Goal: Task Accomplishment & Management: Use online tool/utility

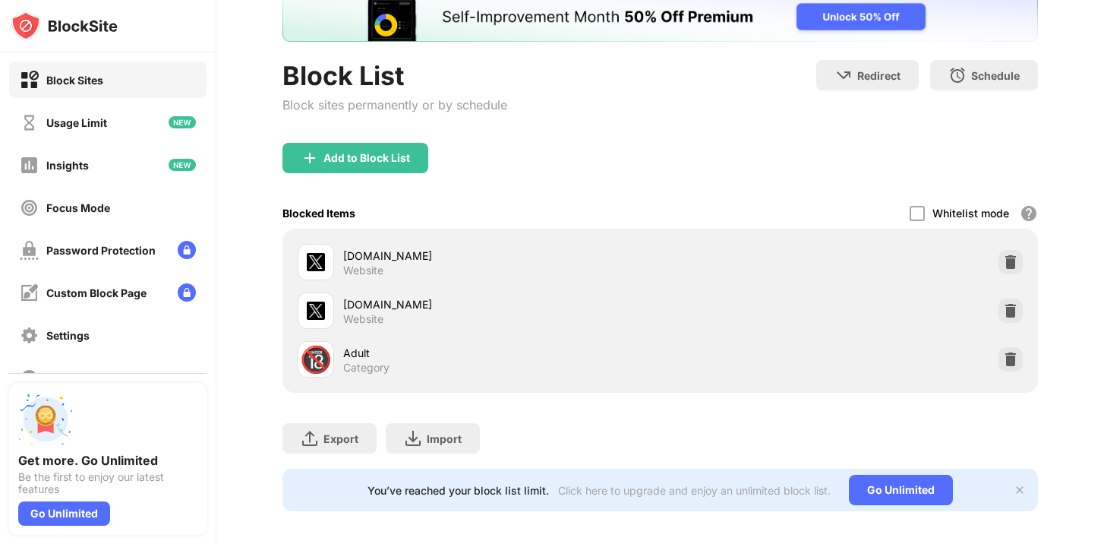
scroll to position [109, 0]
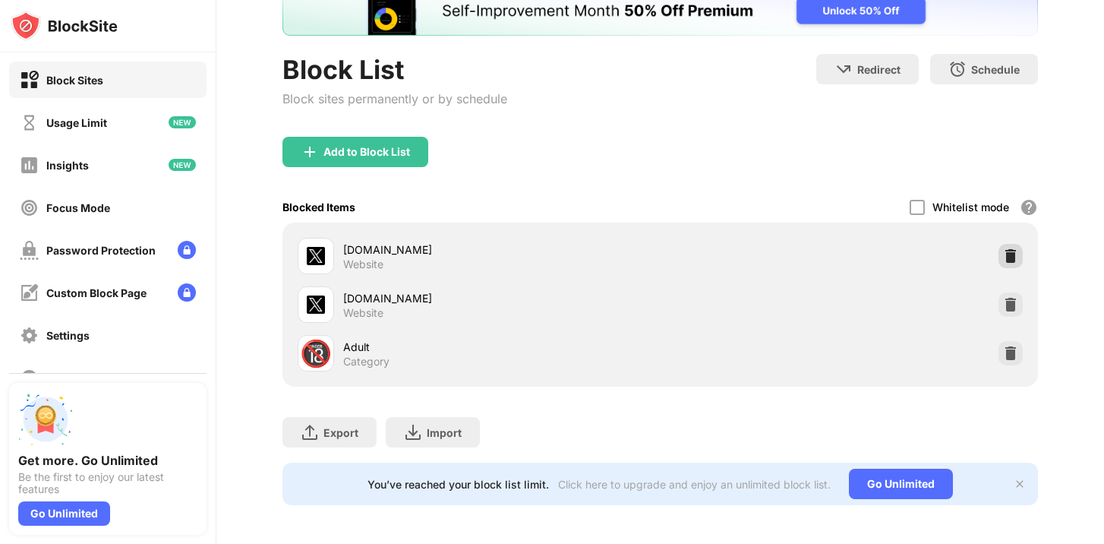
click at [1018, 260] on div at bounding box center [1011, 256] width 24 height 24
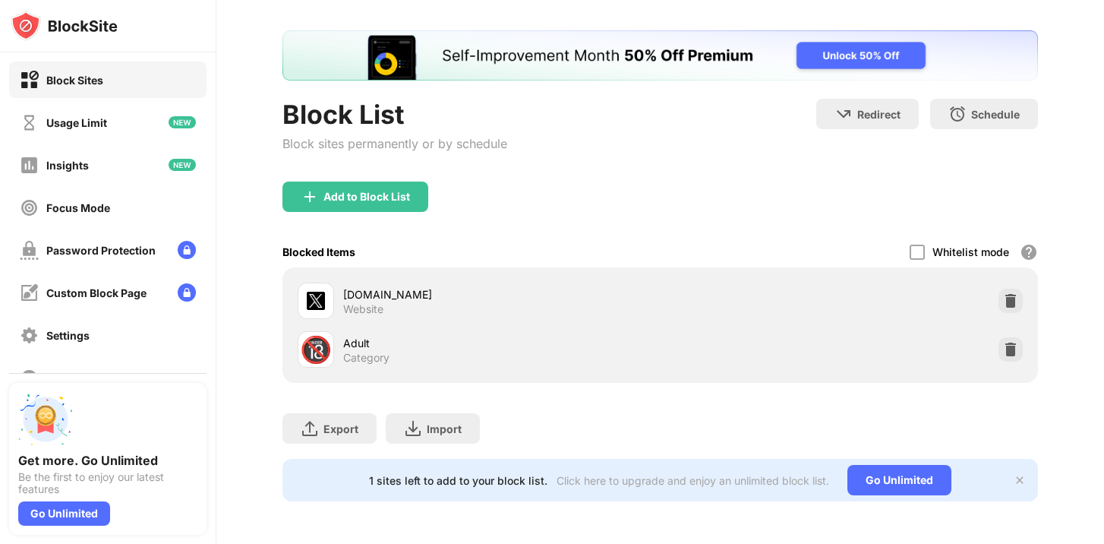
scroll to position [64, 0]
click at [379, 197] on div "Add to Block List" at bounding box center [367, 197] width 87 height 12
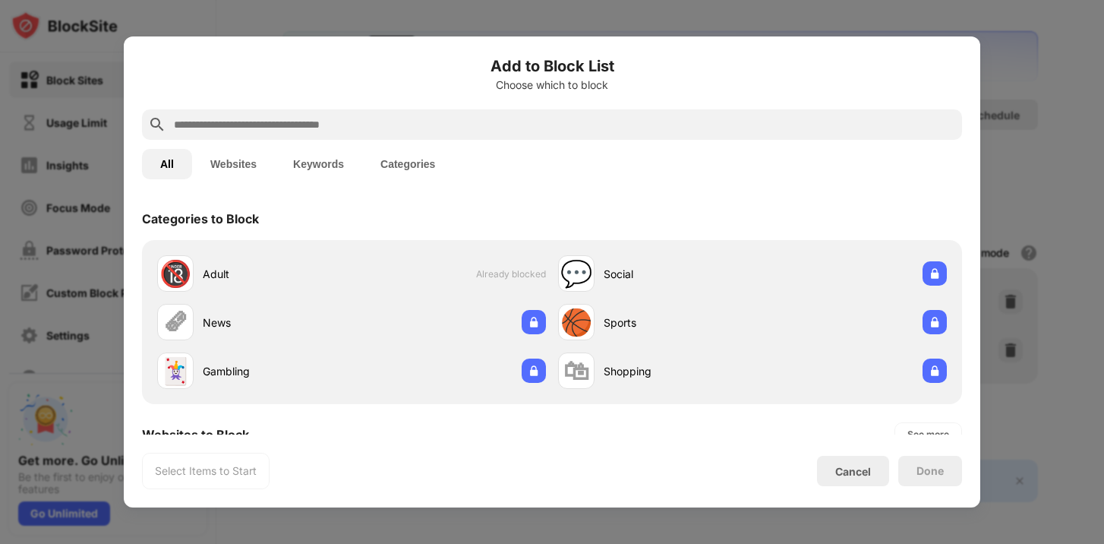
click at [537, 137] on div at bounding box center [552, 124] width 820 height 30
click at [542, 127] on input "text" at bounding box center [564, 124] width 784 height 18
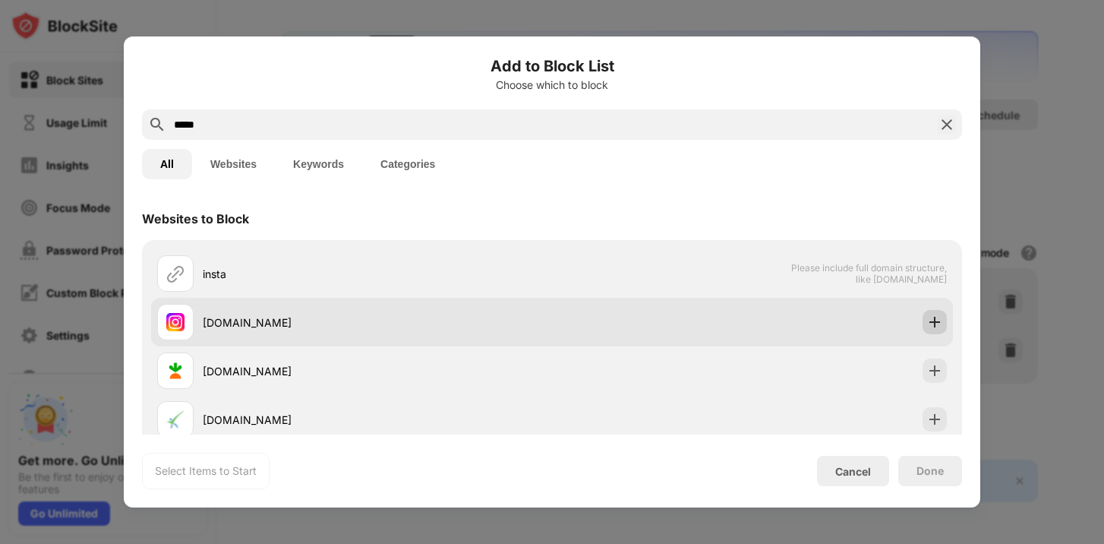
type input "*****"
click at [928, 327] on img at bounding box center [934, 321] width 15 height 15
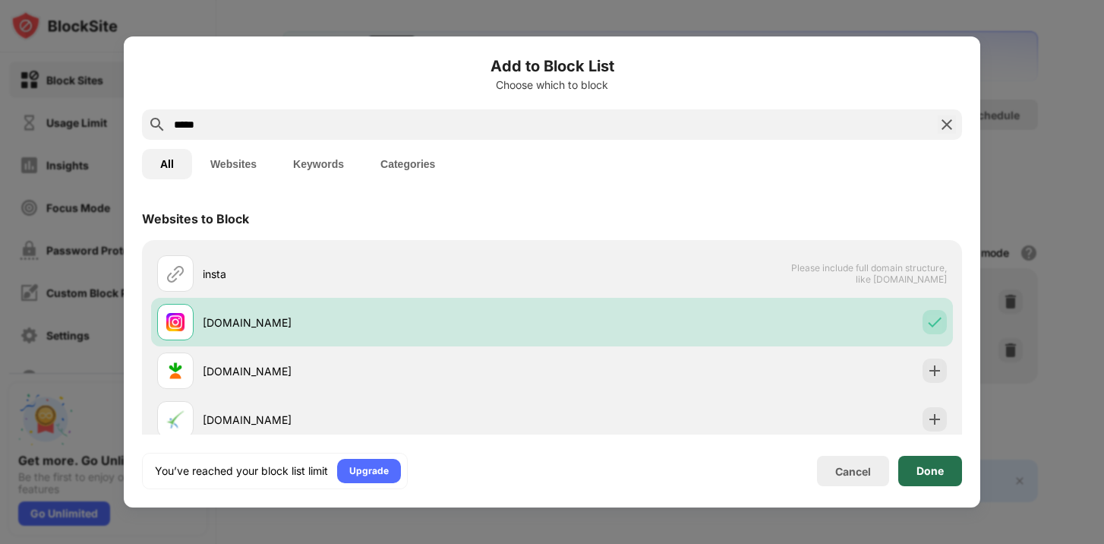
click at [922, 471] on div "Done" at bounding box center [930, 471] width 27 height 12
